Goal: Task Accomplishment & Management: Complete application form

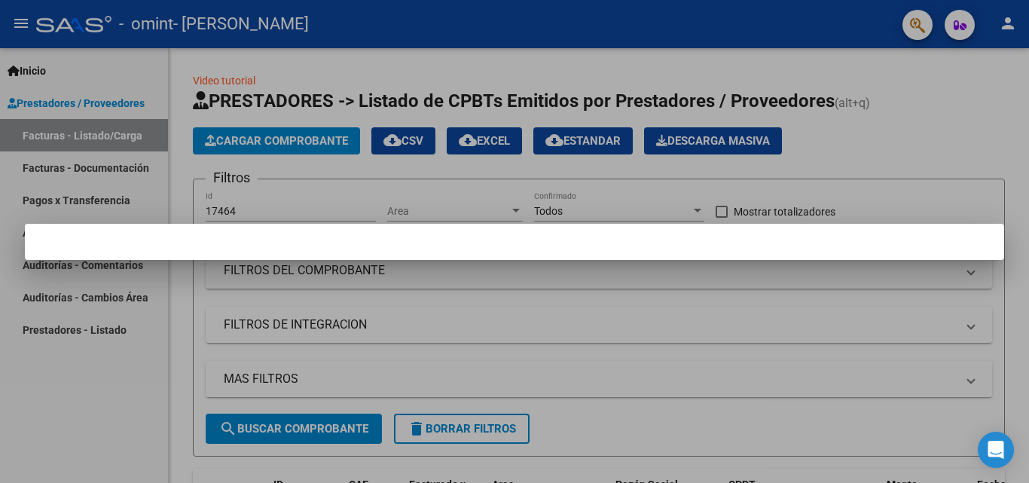
click at [424, 263] on div at bounding box center [514, 241] width 1029 height 483
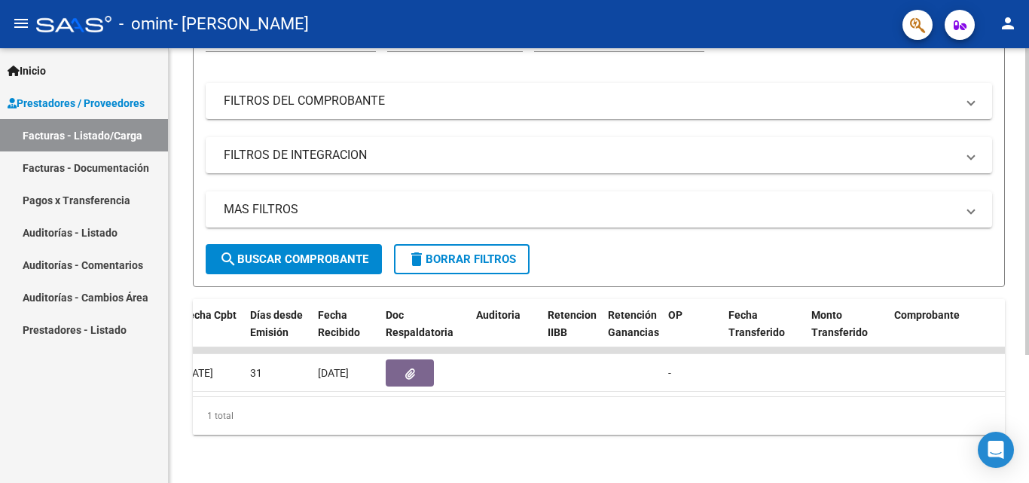
scroll to position [0, 805]
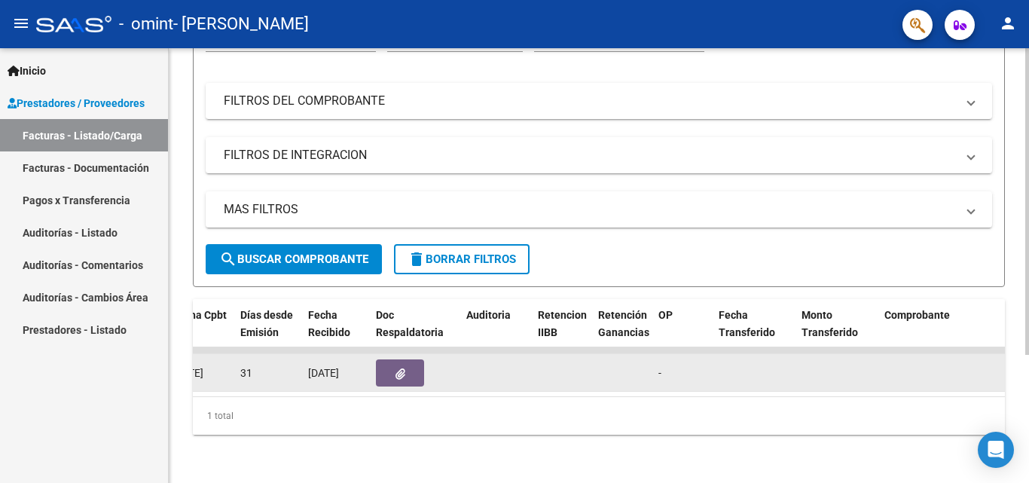
click at [387, 359] on button "button" at bounding box center [400, 372] width 48 height 27
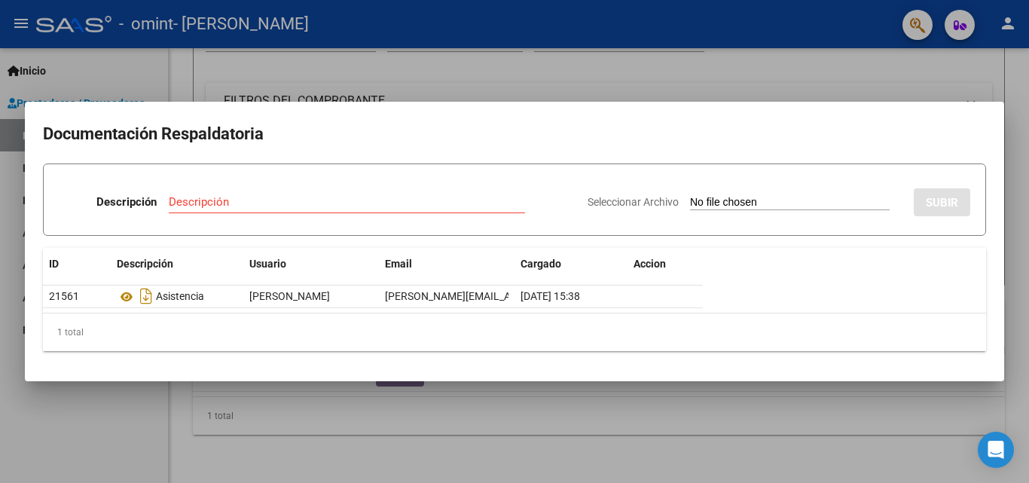
click at [991, 283] on mat-dialog-content "Documentación Respaldatoria Descripción Descripción Seleccionar Archivo SUBIR I…" at bounding box center [515, 241] width 980 height 243
click at [851, 432] on div at bounding box center [514, 241] width 1029 height 483
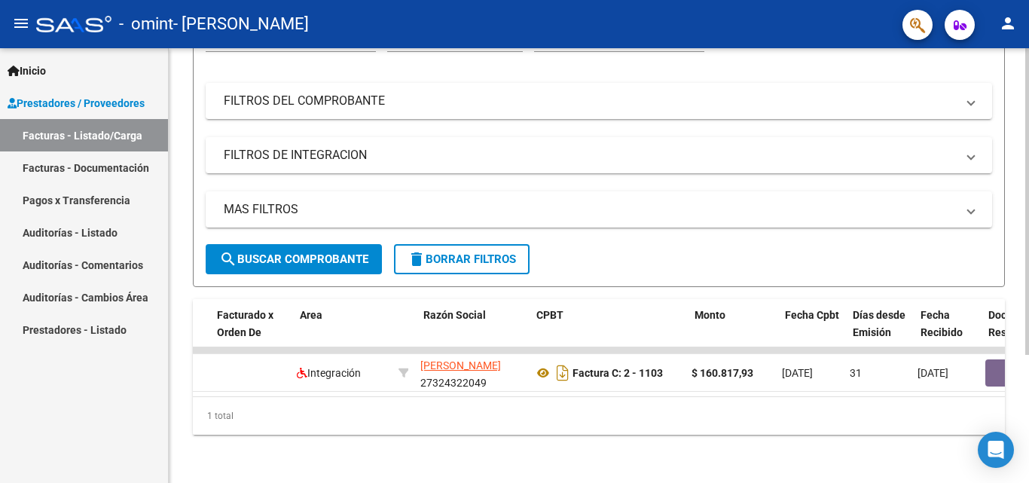
scroll to position [0, 0]
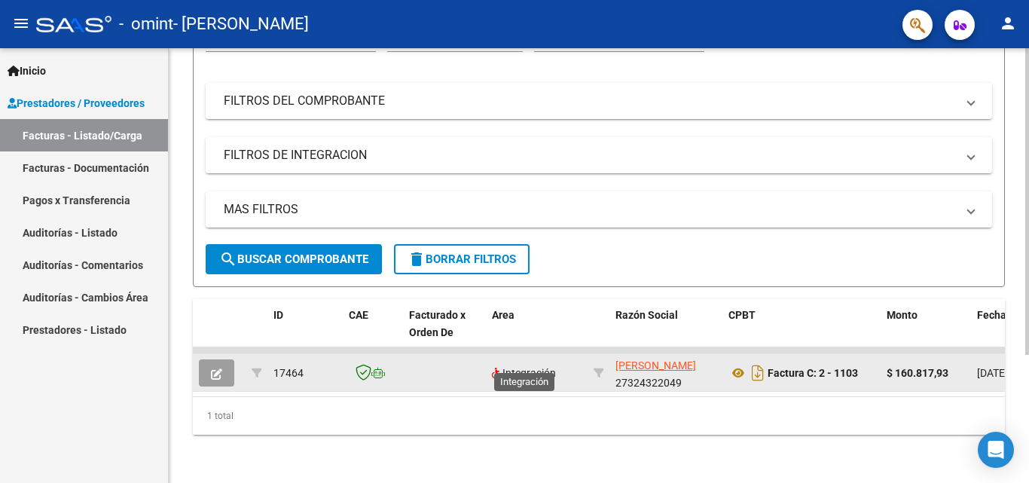
click at [516, 367] on span "Integración" at bounding box center [524, 373] width 64 height 12
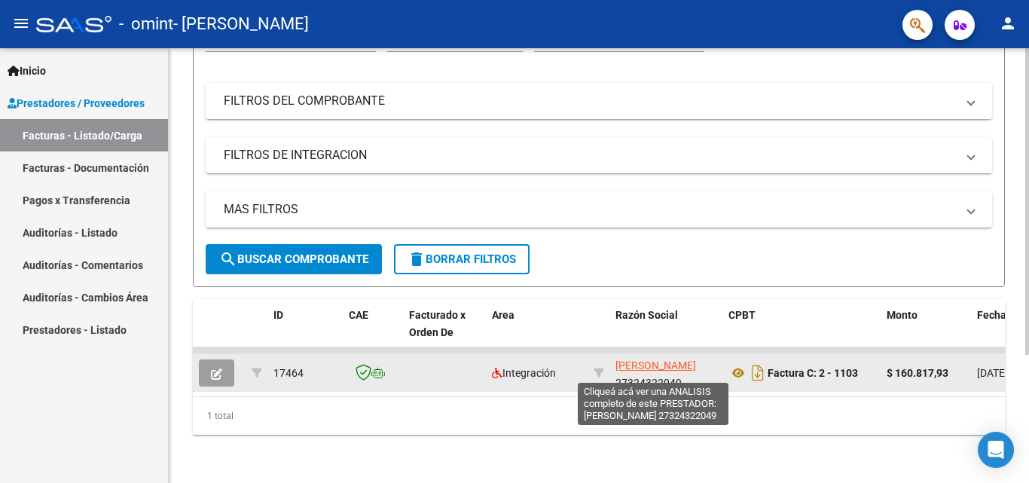
click at [640, 359] on span "[PERSON_NAME] [PERSON_NAME]" at bounding box center [656, 365] width 81 height 12
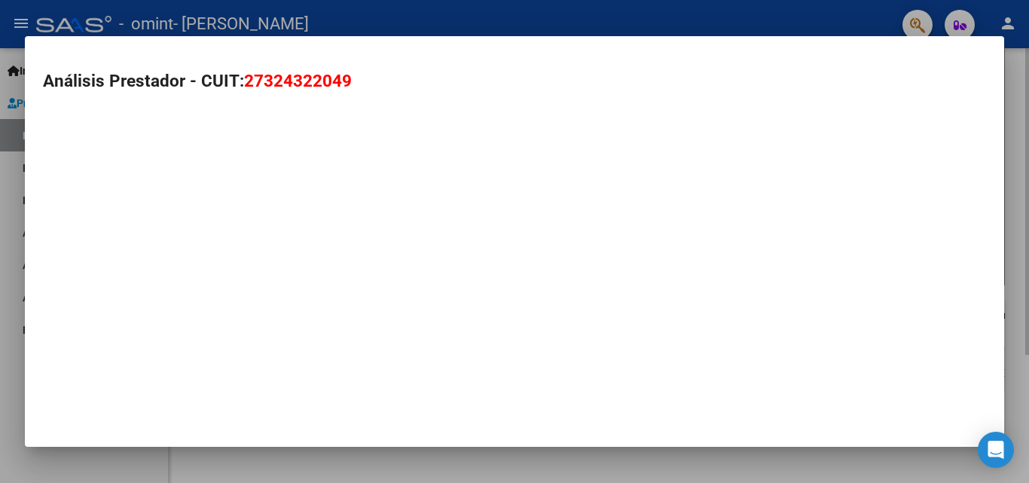
click at [91, 265] on div "Análisis Prestador - CUIT: 27324322049" at bounding box center [515, 241] width 980 height 411
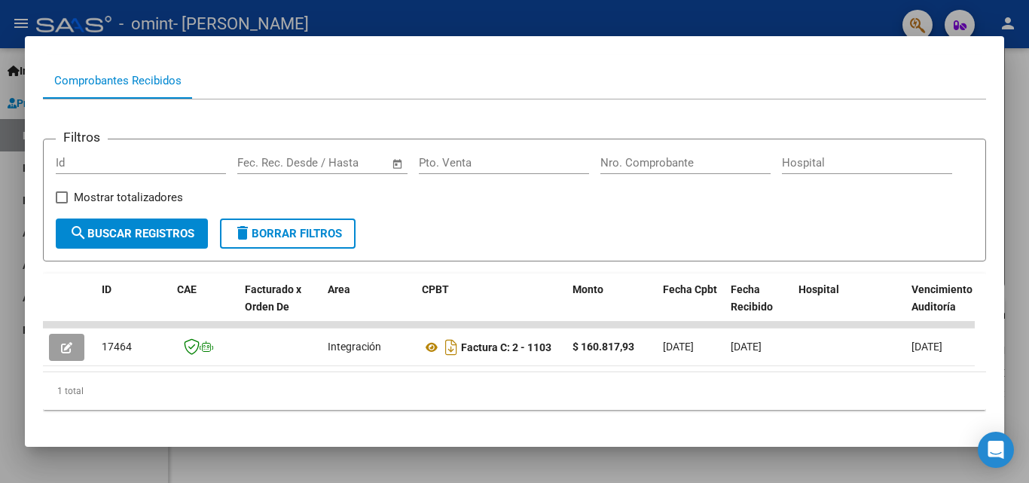
scroll to position [151, 0]
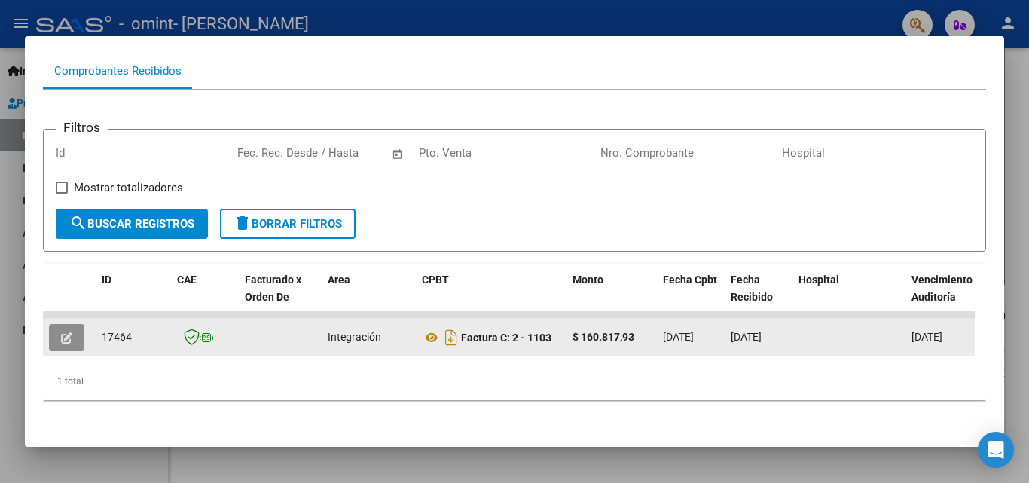
click at [66, 344] on icon "button" at bounding box center [66, 337] width 11 height 11
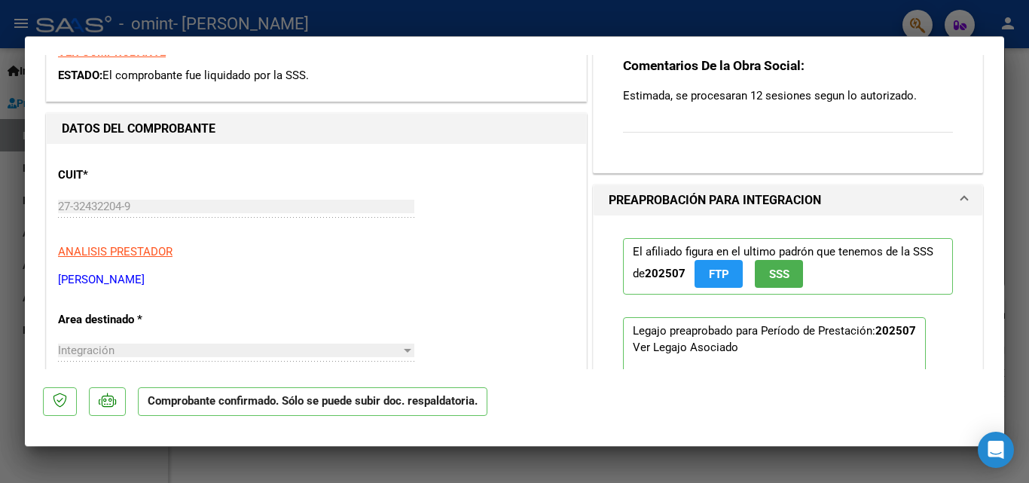
scroll to position [287, 0]
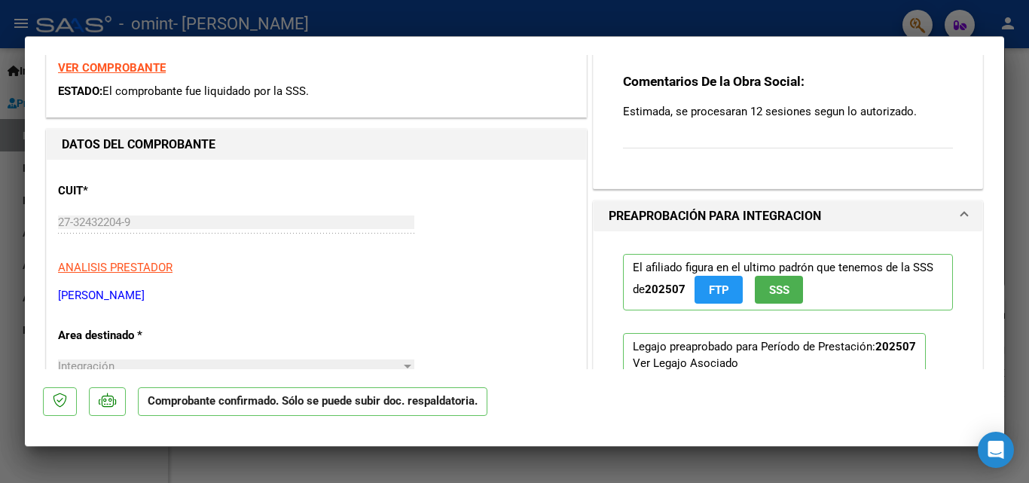
click at [767, 105] on p "Estimada, se procesaran 12 sesiones segun lo autorizado." at bounding box center [788, 111] width 330 height 17
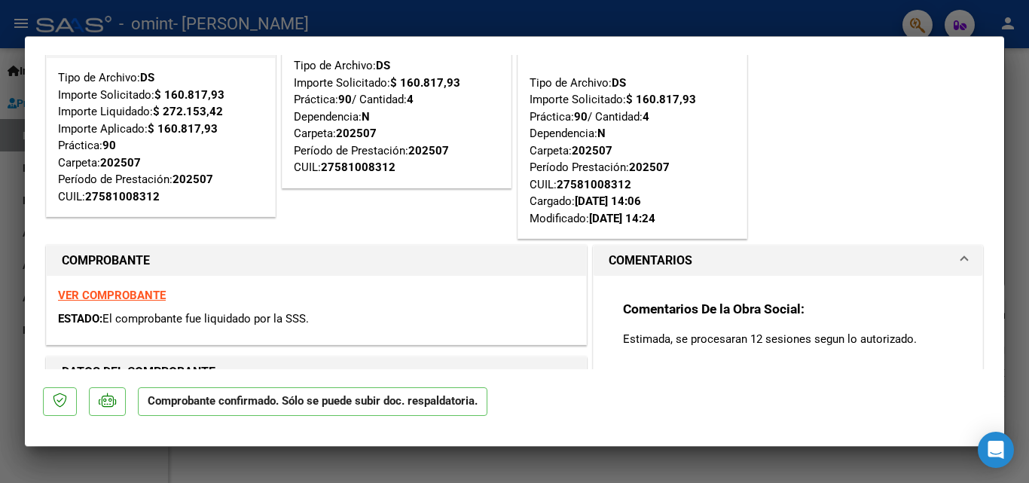
scroll to position [0, 0]
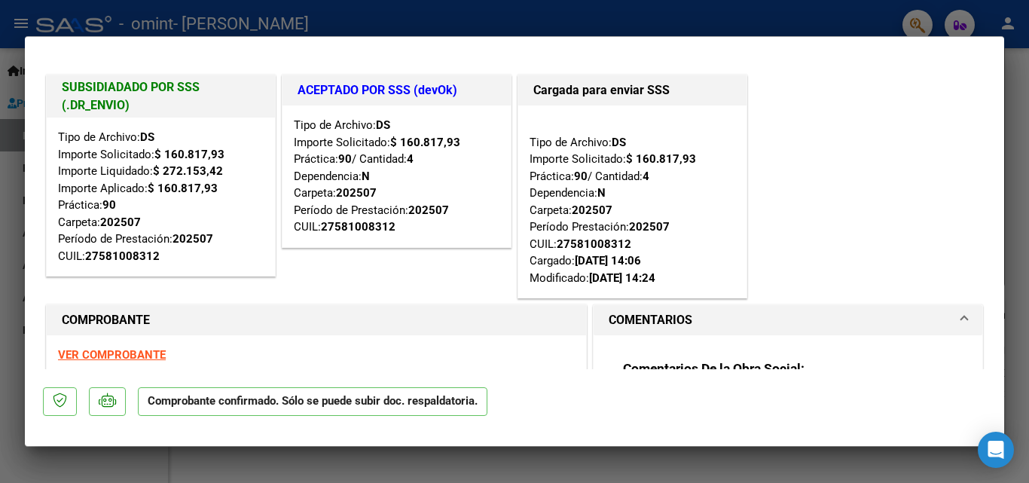
click at [962, 317] on span at bounding box center [965, 320] width 6 height 18
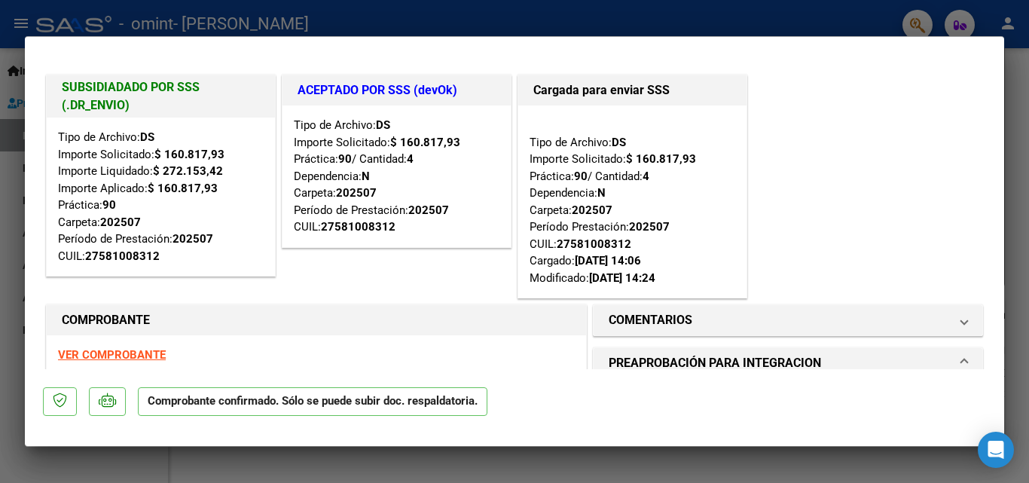
click at [732, 466] on div at bounding box center [514, 241] width 1029 height 483
type input "$ 0,00"
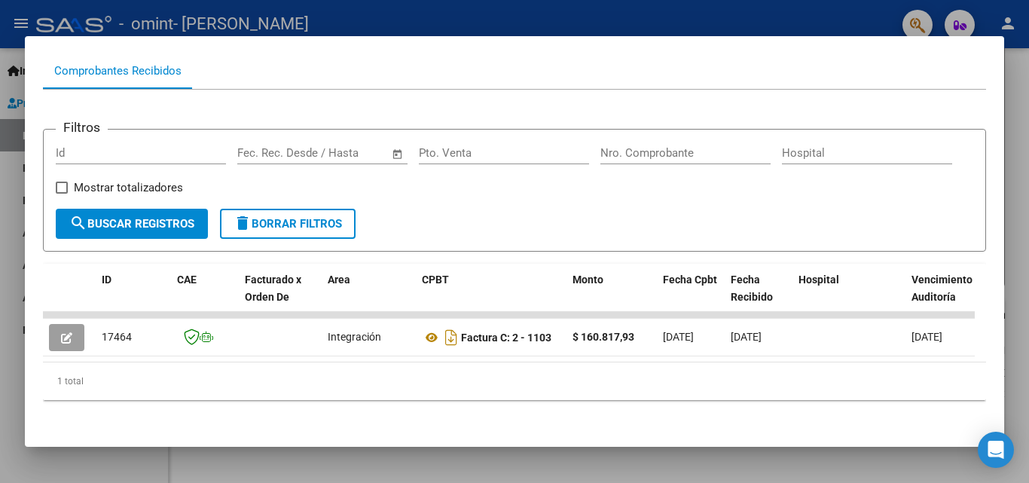
click at [456, 29] on div at bounding box center [514, 241] width 1029 height 483
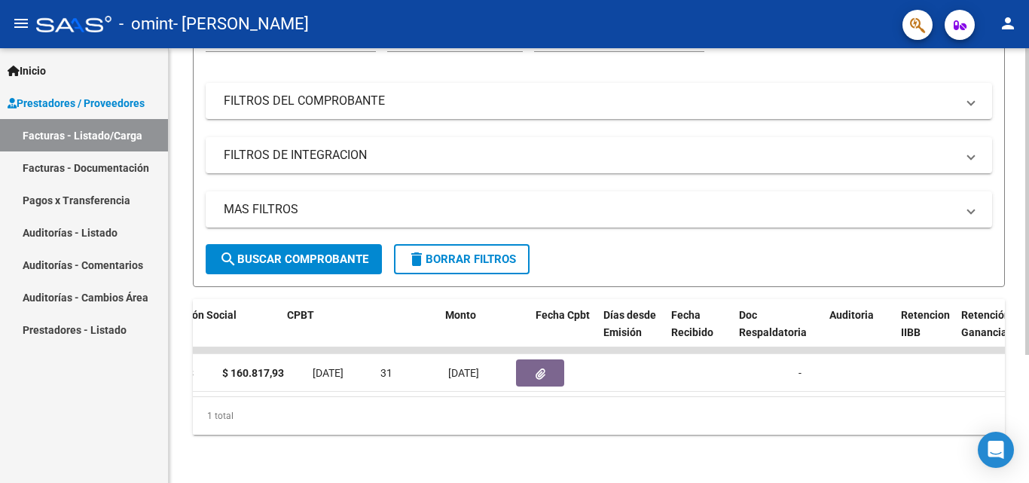
scroll to position [0, 698]
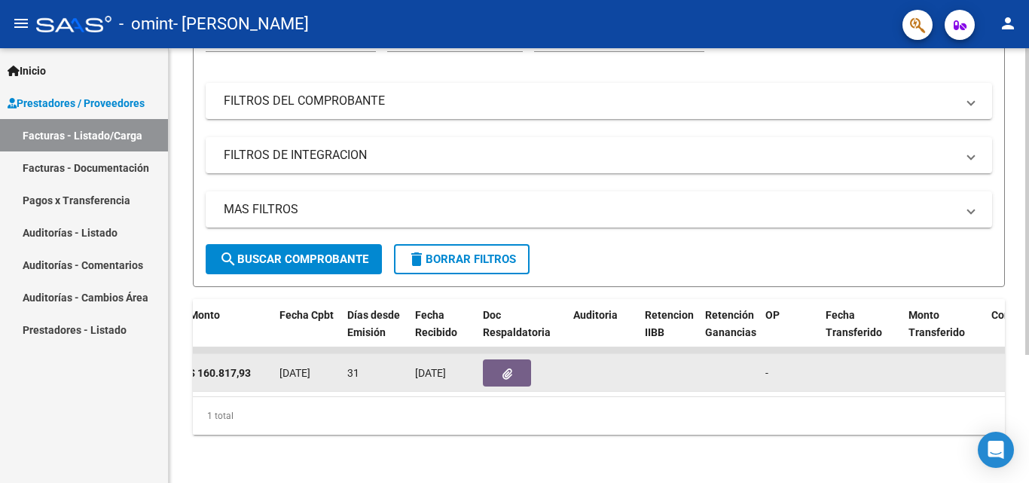
click at [519, 359] on button "button" at bounding box center [507, 372] width 48 height 27
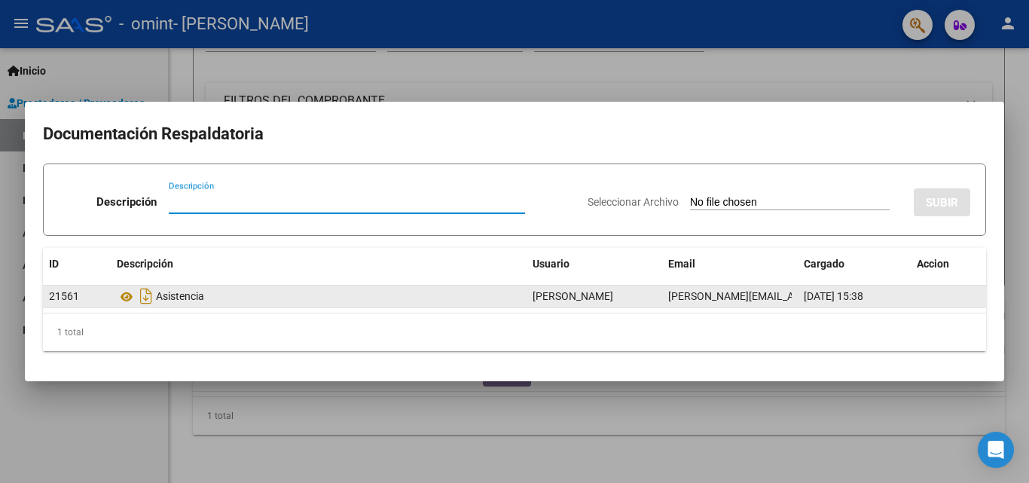
click at [158, 294] on div "Asistencia" at bounding box center [319, 296] width 404 height 24
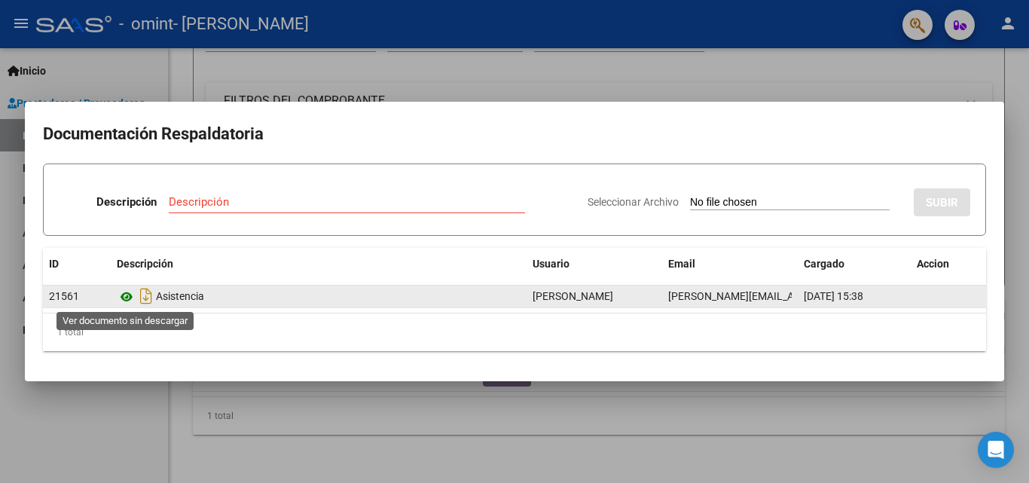
click at [126, 297] on icon at bounding box center [127, 297] width 20 height 18
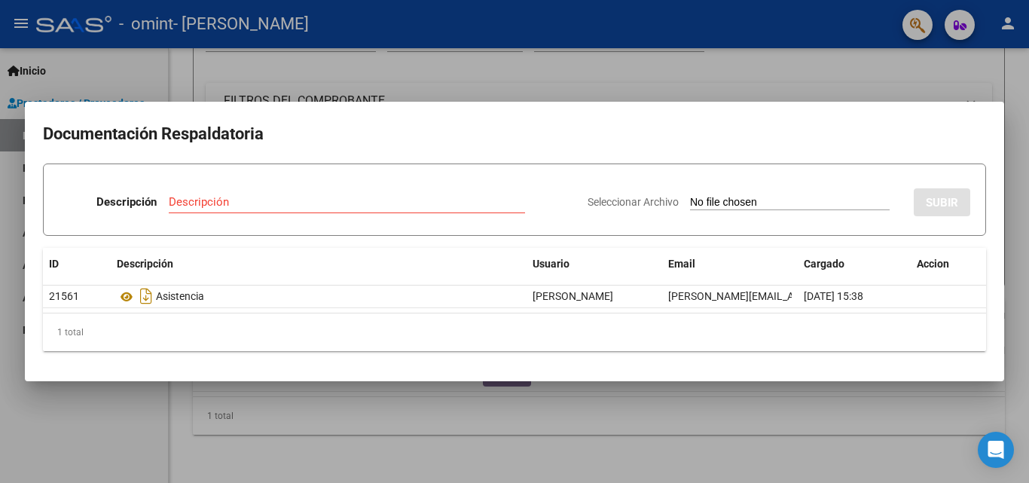
click at [576, 25] on div at bounding box center [514, 241] width 1029 height 483
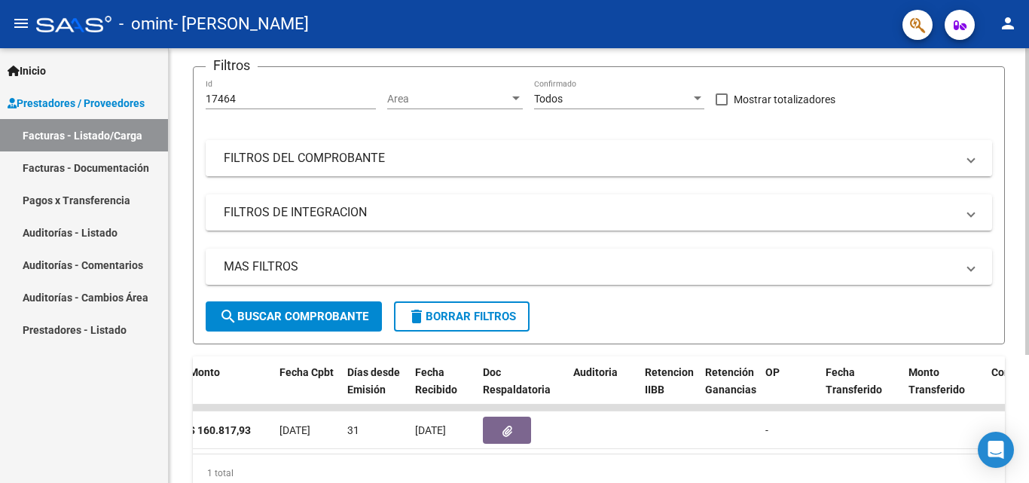
scroll to position [0, 0]
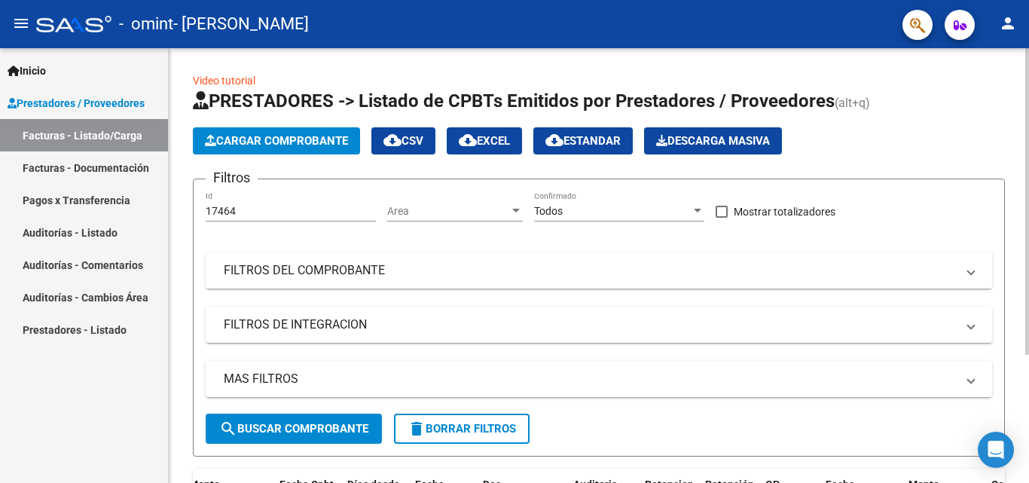
click at [301, 137] on span "Cargar Comprobante" at bounding box center [276, 141] width 143 height 14
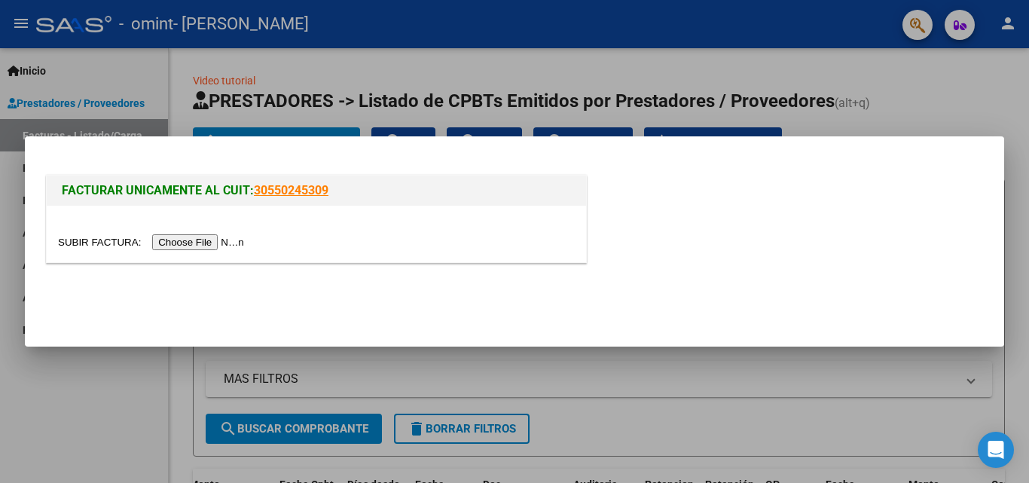
click at [201, 243] on input "file" at bounding box center [153, 242] width 191 height 16
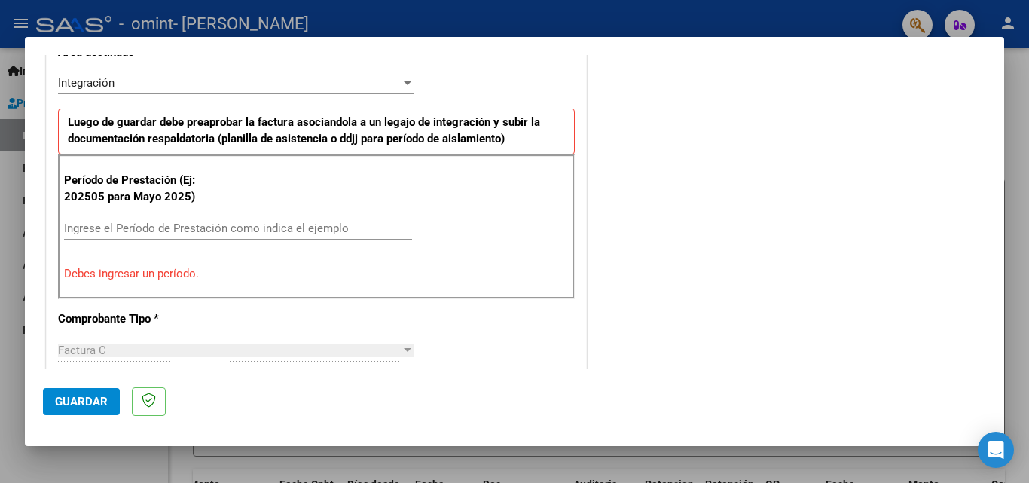
scroll to position [368, 0]
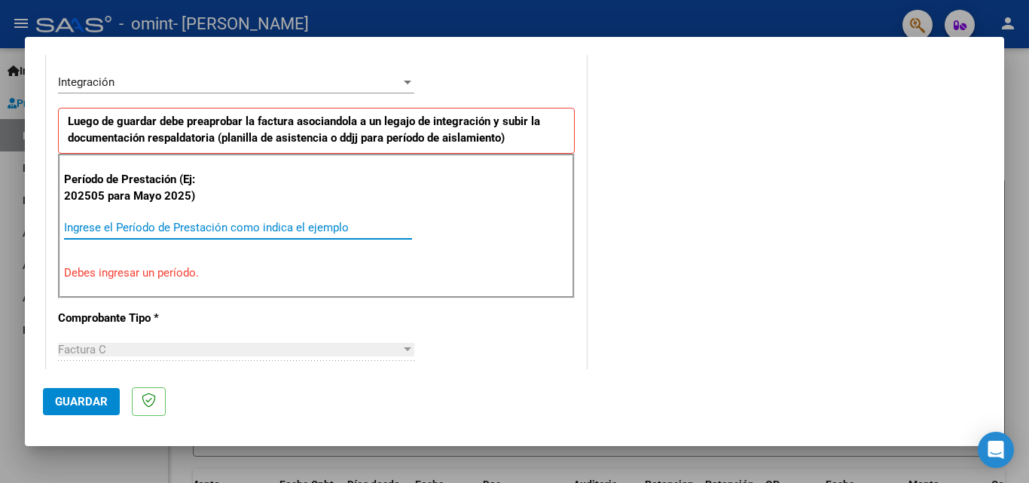
click at [99, 230] on input "Ingrese el Período de Prestación como indica el ejemplo" at bounding box center [238, 228] width 348 height 14
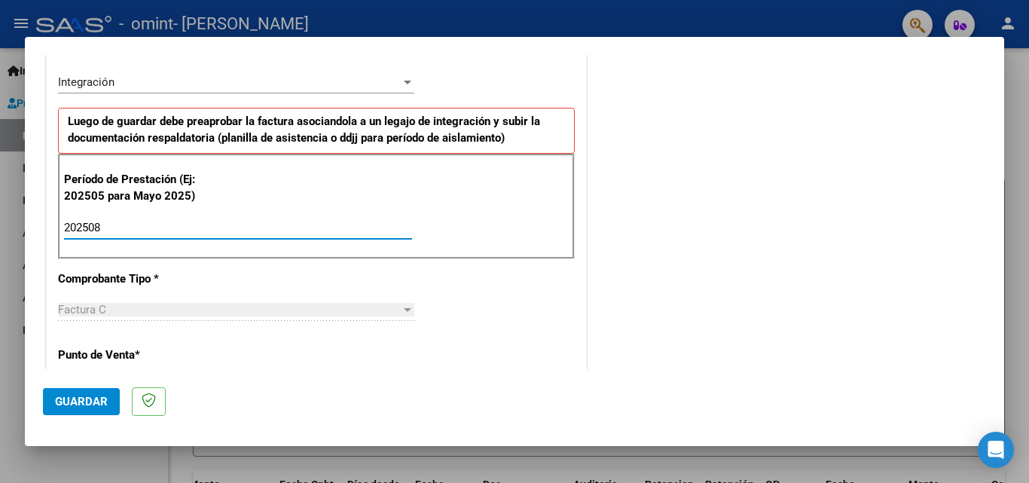
type input "202508"
click at [604, 290] on div "COMENTARIOS Comentarios del Prestador / Gerenciador:" at bounding box center [788, 359] width 396 height 1310
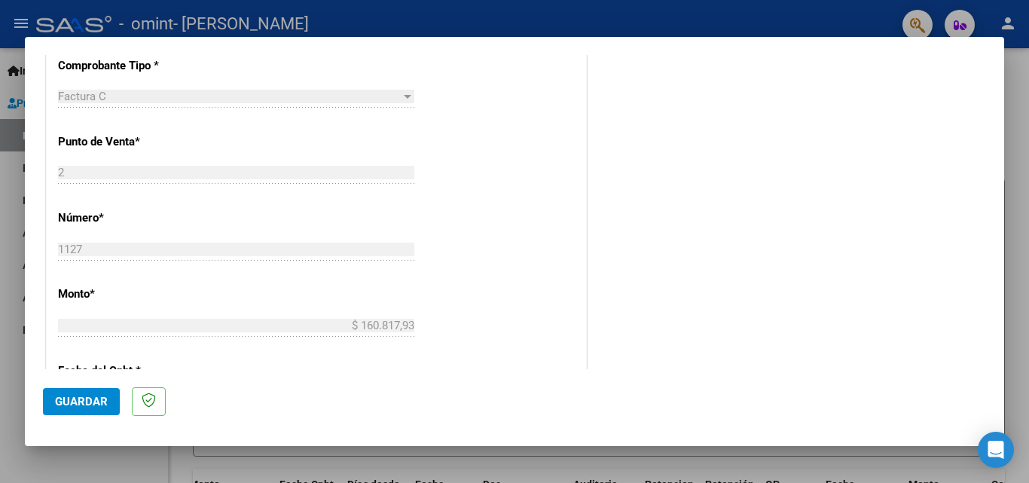
scroll to position [594, 0]
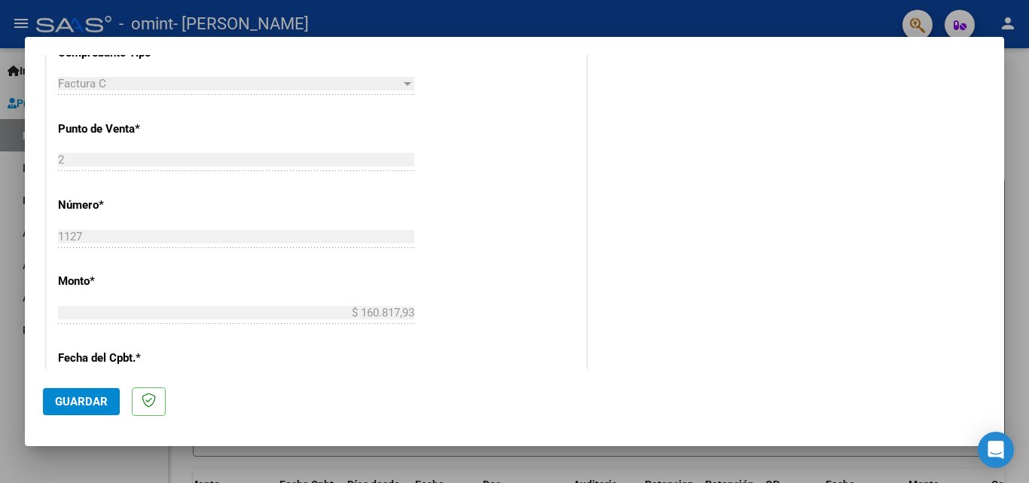
click at [334, 85] on div "Factura C" at bounding box center [229, 84] width 343 height 14
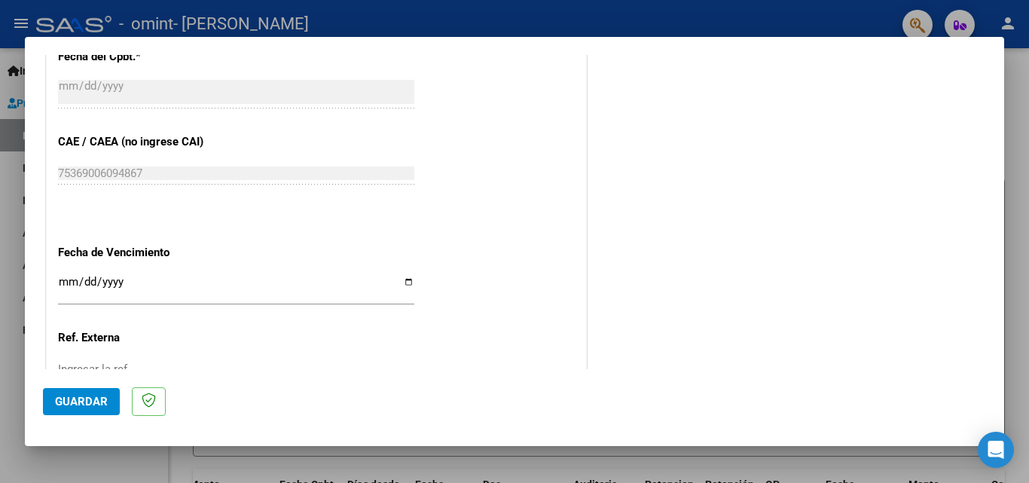
scroll to position [971, 0]
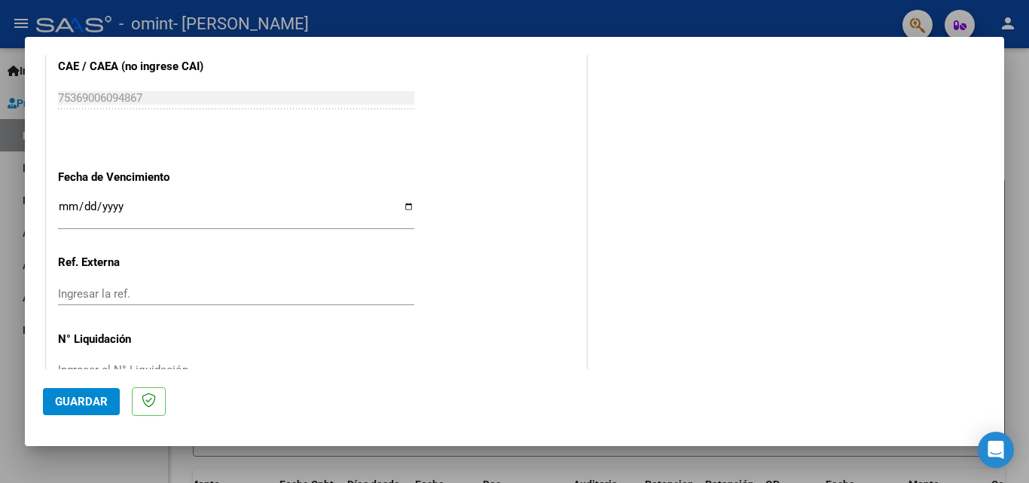
click at [408, 206] on input "Ingresar la fecha" at bounding box center [236, 212] width 356 height 24
type input "2025-09-15"
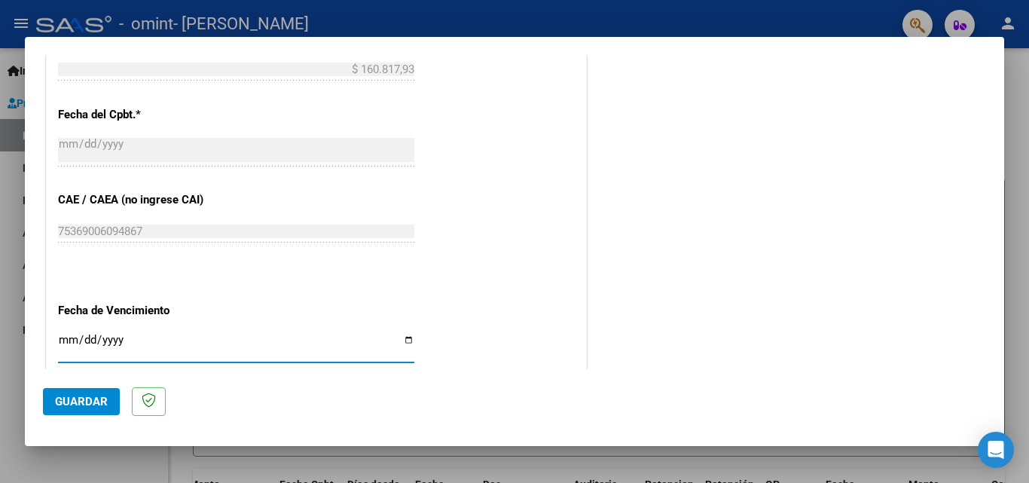
scroll to position [786, 0]
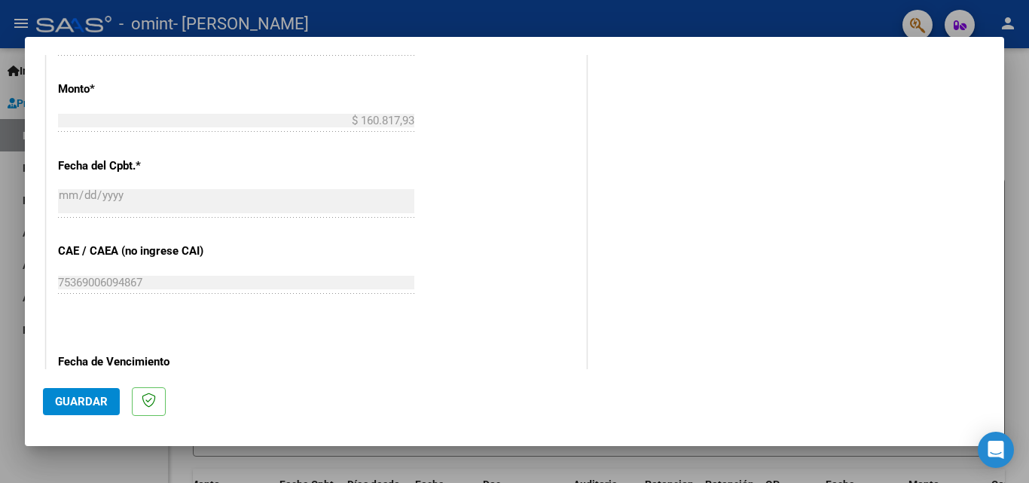
click at [93, 399] on span "Guardar" at bounding box center [81, 402] width 53 height 14
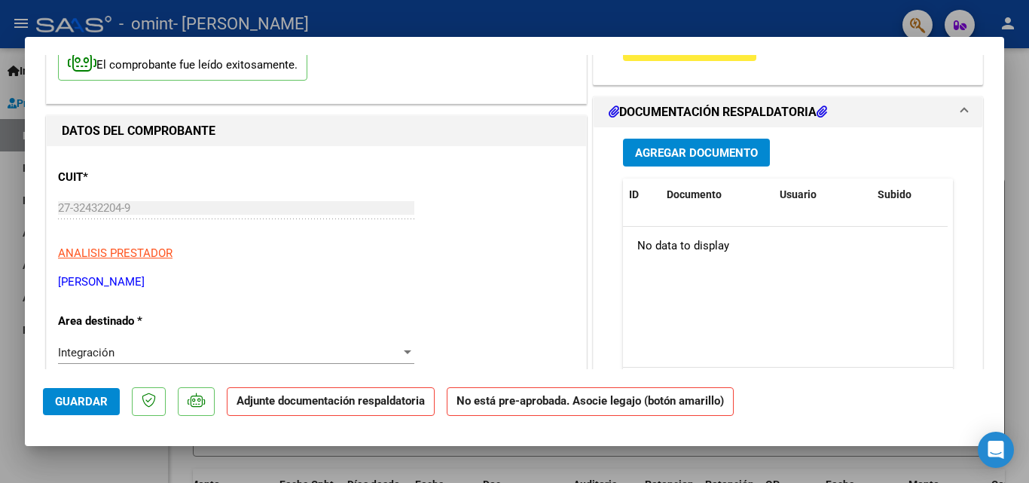
scroll to position [15, 0]
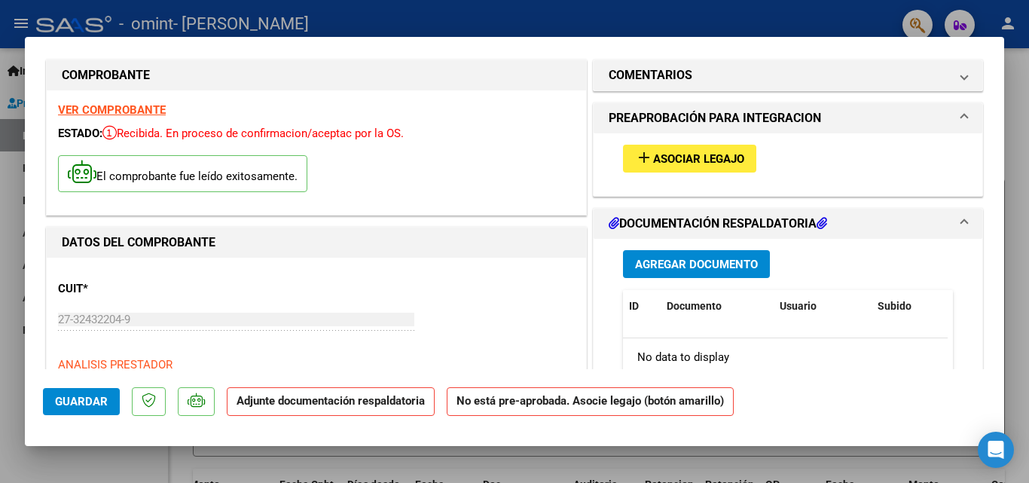
click at [693, 153] on span "Asociar Legajo" at bounding box center [698, 159] width 91 height 14
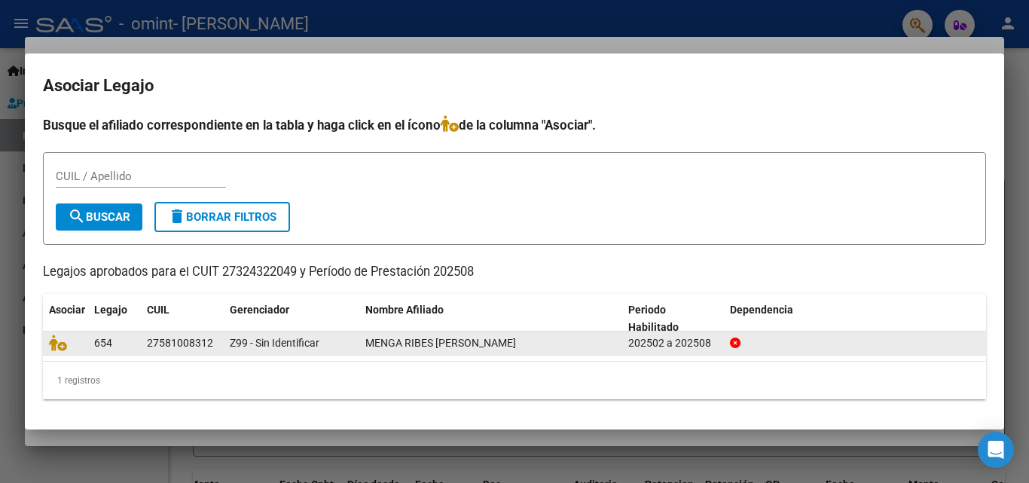
click at [399, 344] on span "MENGA RIBES BRUNELLA" at bounding box center [440, 343] width 151 height 12
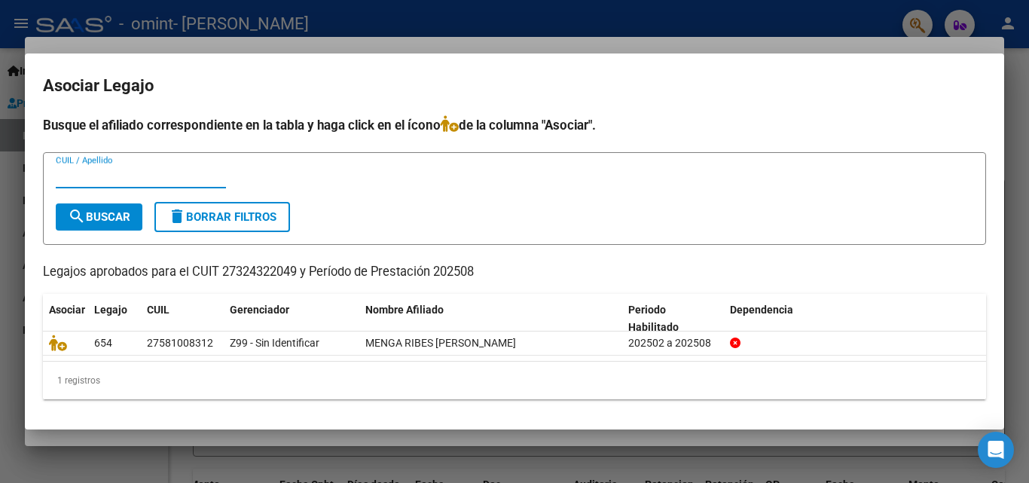
click at [121, 172] on input "CUIL / Apellido" at bounding box center [141, 177] width 170 height 14
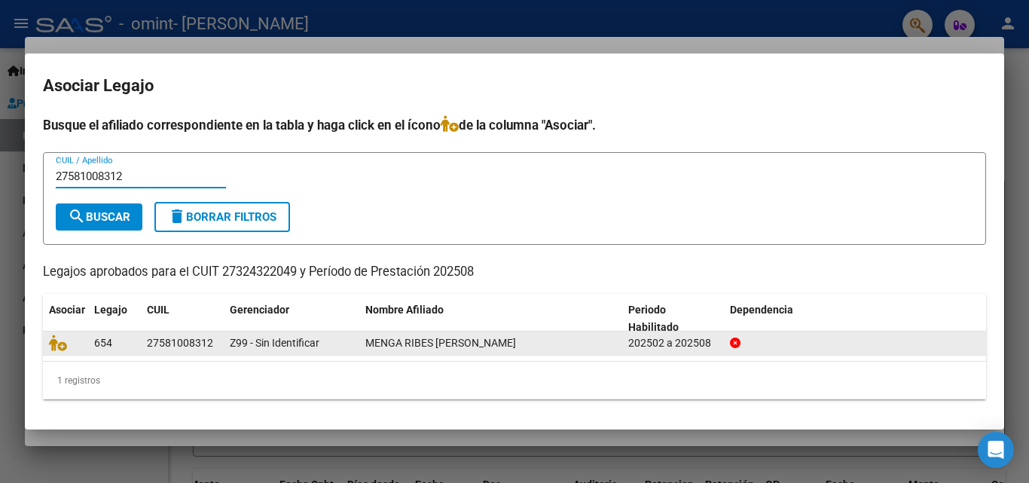
type input "27581008312"
click at [81, 336] on div at bounding box center [65, 343] width 33 height 17
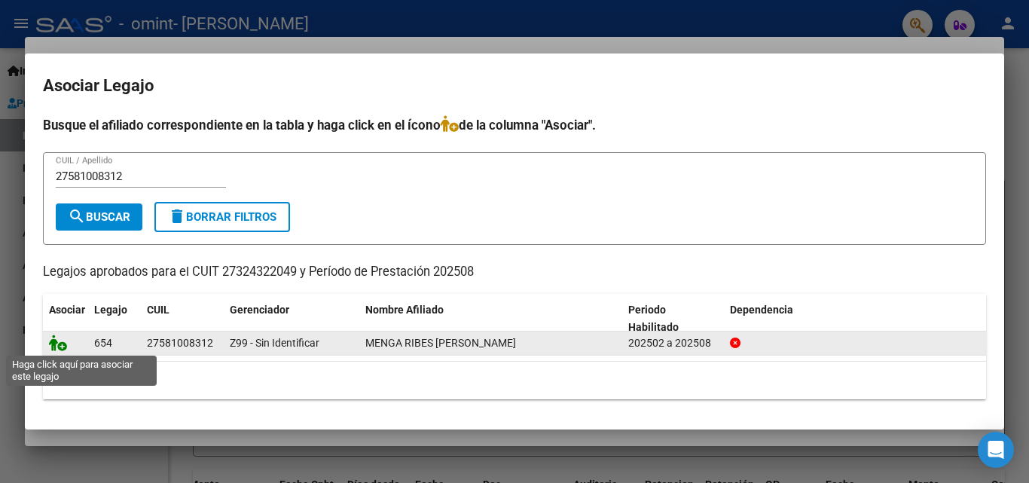
click at [59, 344] on icon at bounding box center [58, 343] width 18 height 17
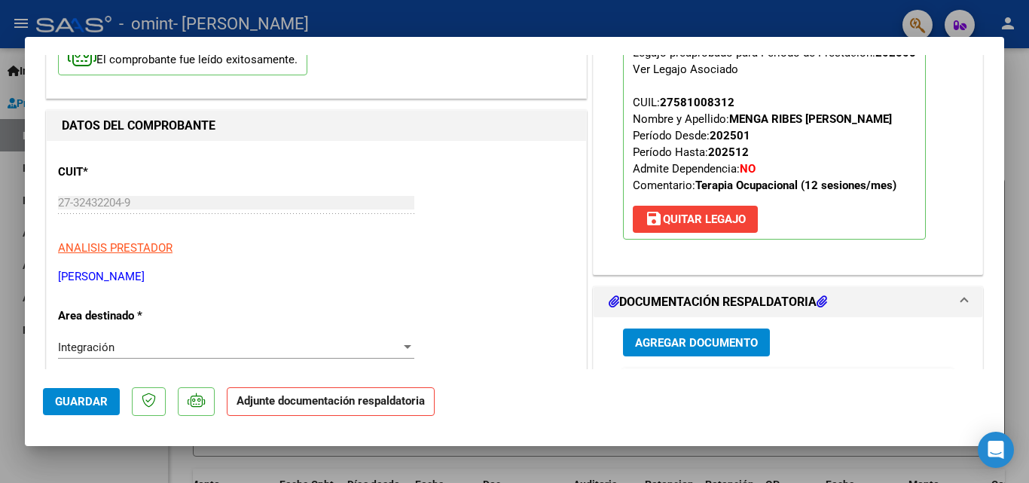
scroll to position [166, 0]
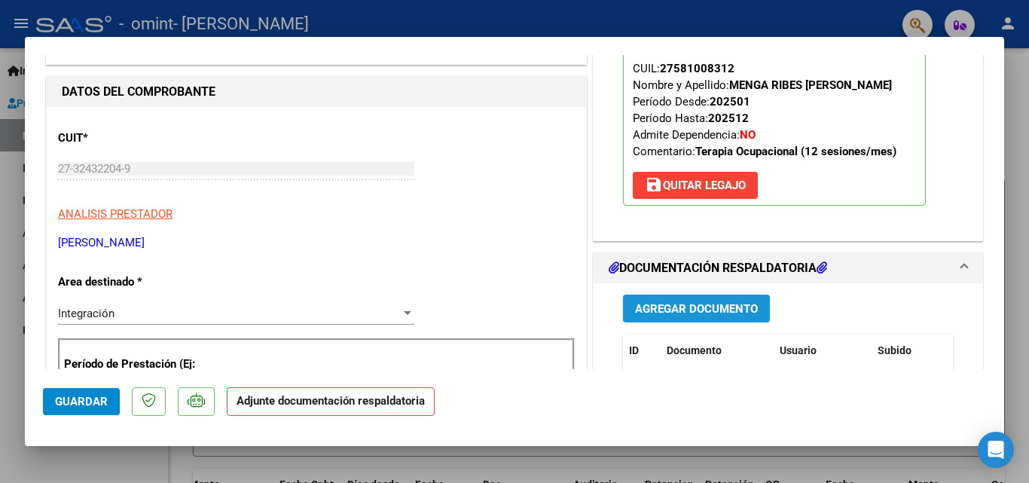
click at [694, 310] on span "Agregar Documento" at bounding box center [696, 309] width 123 height 14
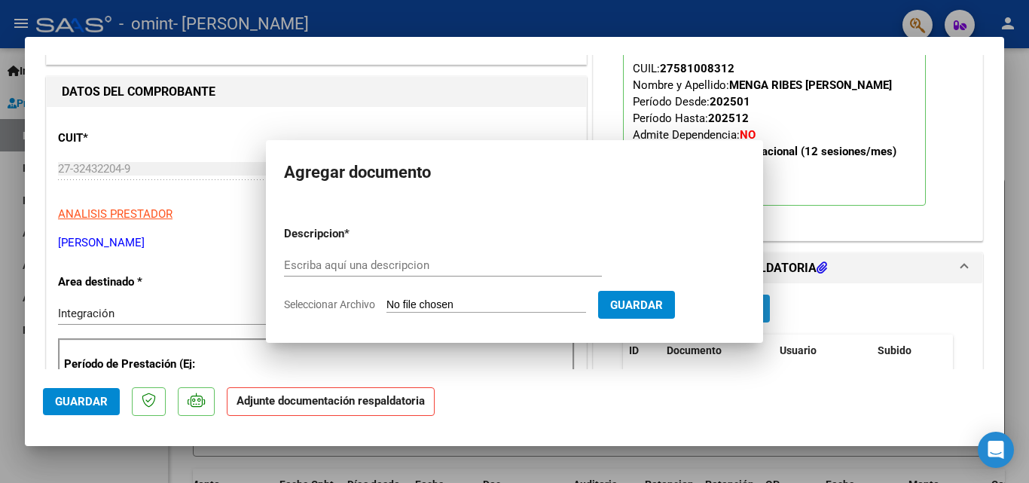
scroll to position [317, 0]
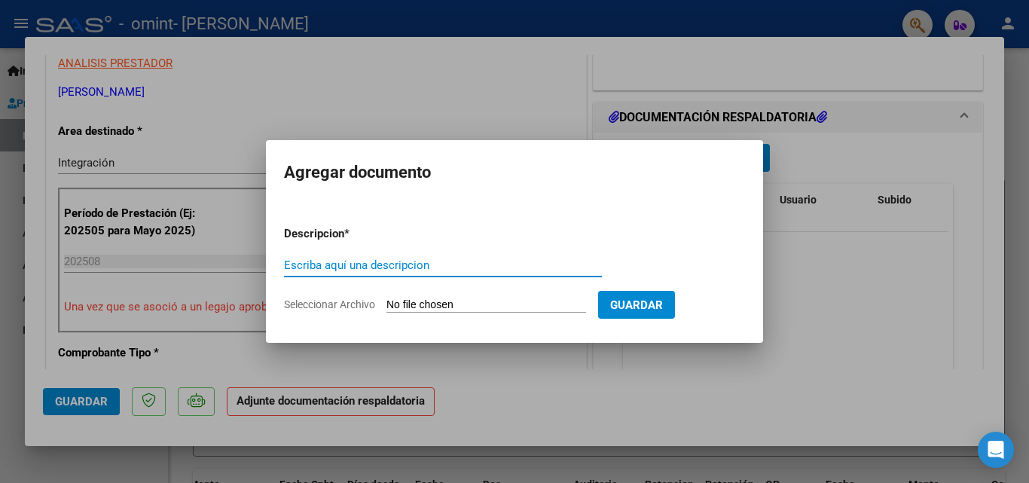
click at [339, 270] on input "Escriba aquí una descripcion" at bounding box center [443, 265] width 318 height 14
type input "asistencia"
click at [461, 303] on input "Seleccionar Archivo" at bounding box center [487, 305] width 200 height 14
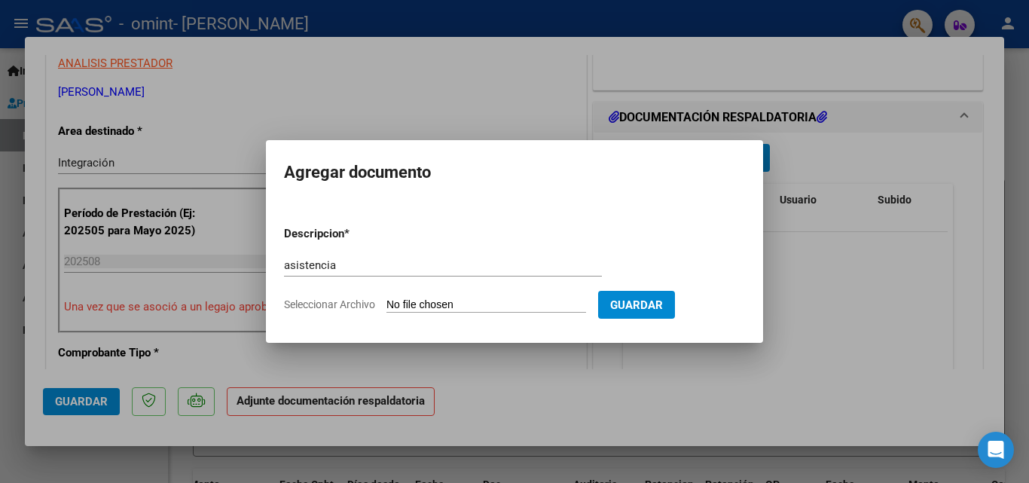
type input "C:\fakepath\brune ag.pdf"
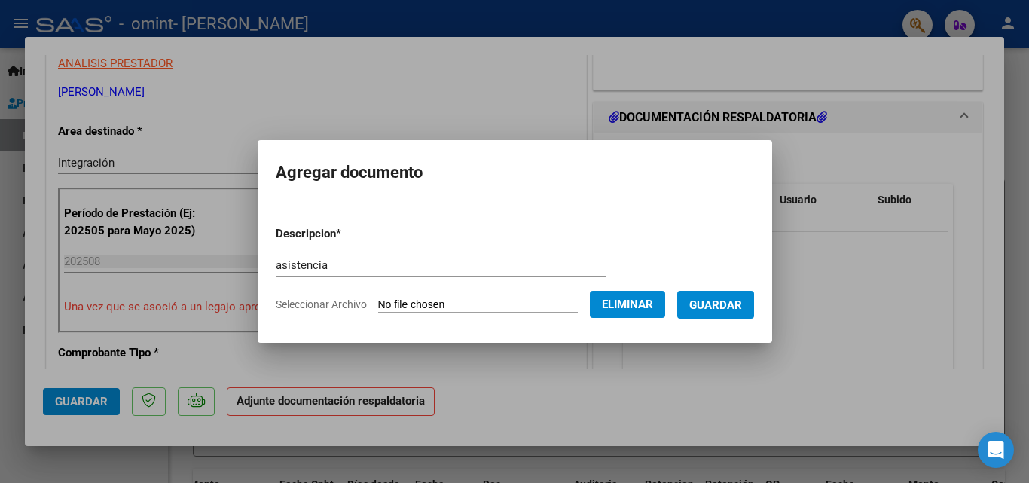
click at [738, 307] on span "Guardar" at bounding box center [716, 305] width 53 height 14
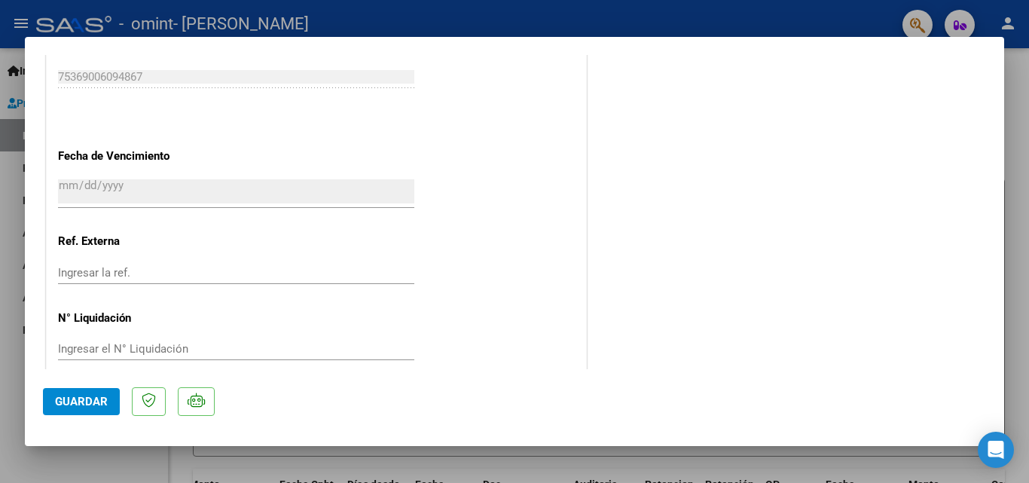
scroll to position [1035, 0]
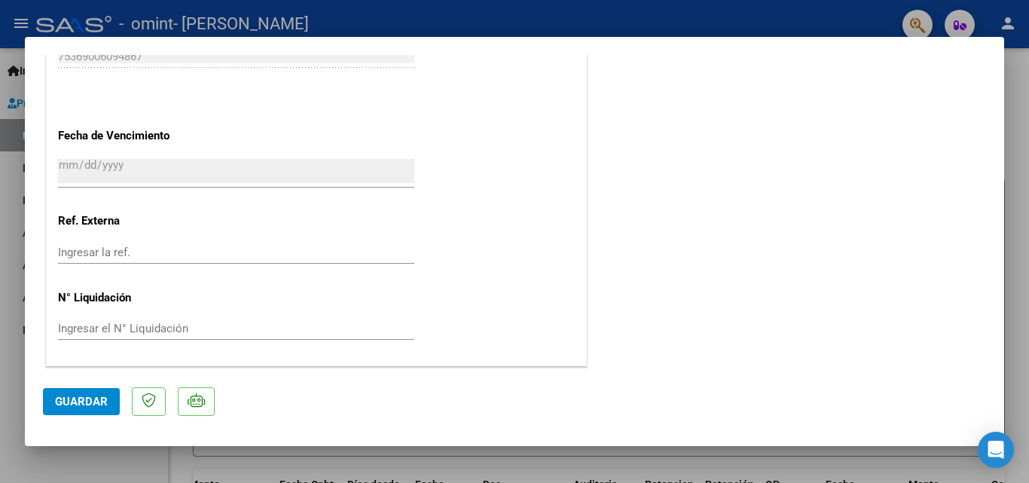
click at [59, 395] on span "Guardar" at bounding box center [81, 402] width 53 height 14
click at [85, 400] on span "Guardar" at bounding box center [81, 402] width 53 height 14
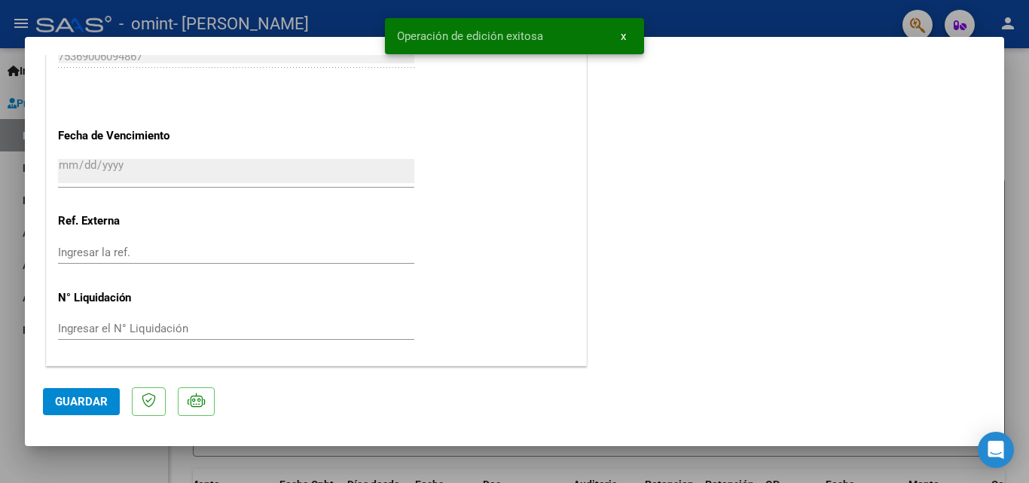
click at [784, 25] on div at bounding box center [514, 241] width 1029 height 483
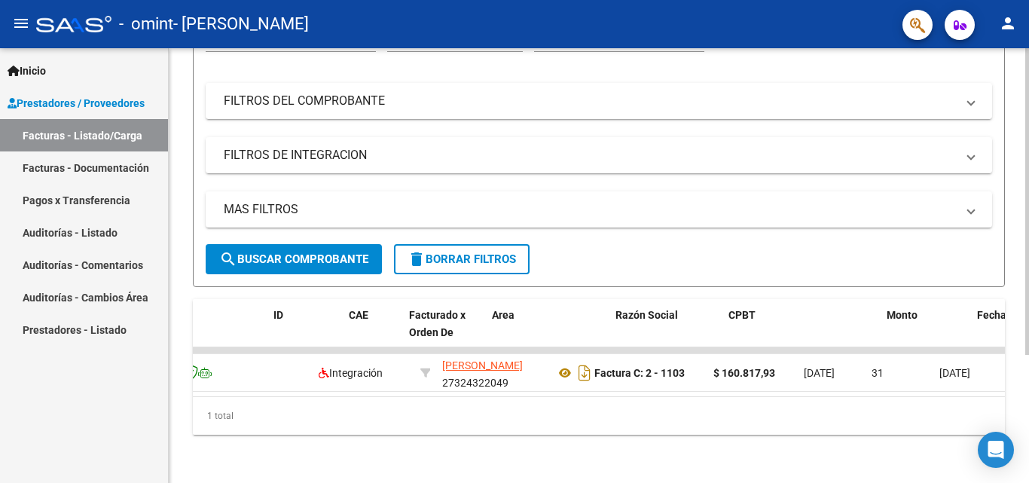
scroll to position [0, 0]
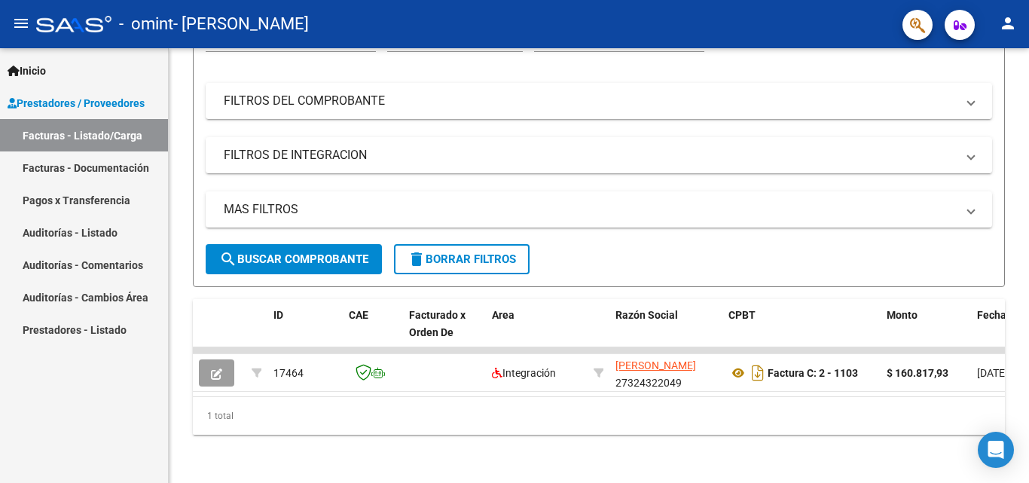
click at [99, 167] on link "Facturas - Documentación" at bounding box center [84, 167] width 168 height 32
